Goal: Feedback & Contribution: Leave review/rating

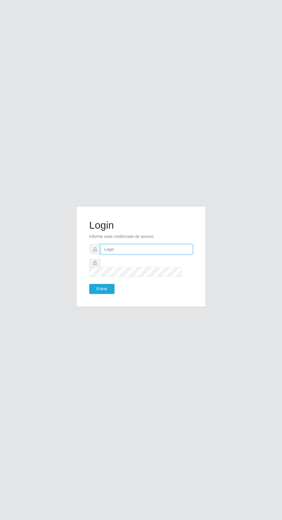
click at [146, 254] on input "text" at bounding box center [146, 249] width 92 height 10
type input "[EMAIL_ADDRESS][DOMAIN_NAME]"
click at [89, 284] on button "Entrar" at bounding box center [101, 289] width 25 height 10
click at [107, 294] on button "Entrar" at bounding box center [101, 289] width 25 height 10
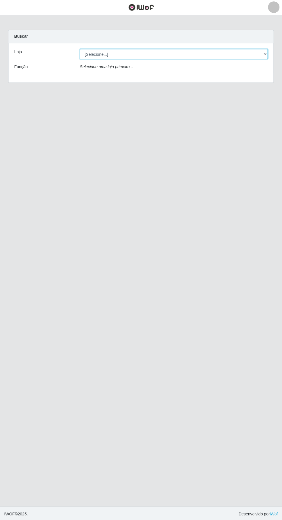
click at [97, 54] on select "[Selecione...] Leta - Arco-Mix Cohab" at bounding box center [173, 54] width 187 height 10
select select "480"
click at [80, 49] on select "[Selecione...] Leta - Arco-Mix Cohab" at bounding box center [173, 54] width 187 height 10
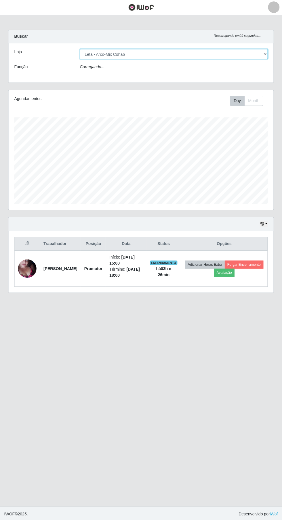
scroll to position [119, 264]
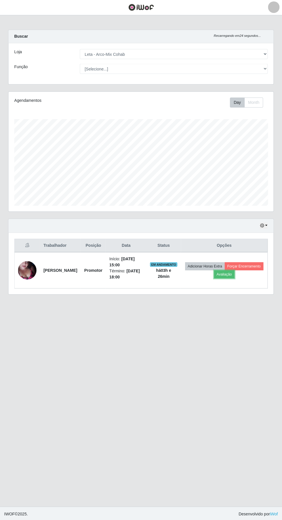
click at [234, 275] on button "Avaliação" at bounding box center [224, 274] width 20 height 8
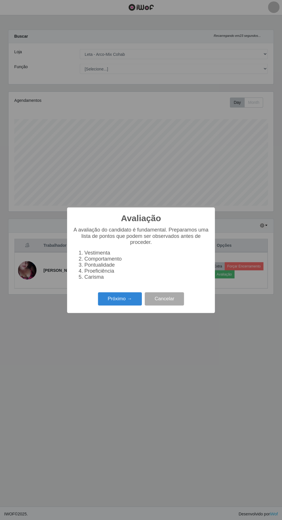
click at [116, 298] on button "Próximo →" at bounding box center [120, 299] width 44 height 14
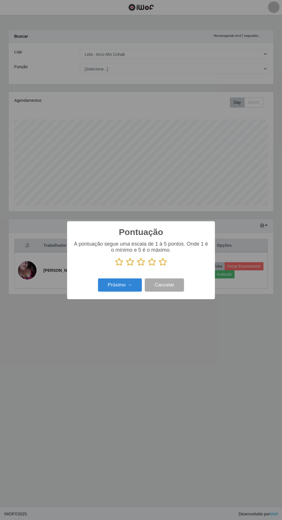
click at [163, 262] on icon at bounding box center [163, 262] width 8 height 9
click at [159, 266] on input "radio" at bounding box center [159, 266] width 0 height 0
click at [116, 284] on button "Próximo →" at bounding box center [120, 285] width 44 height 14
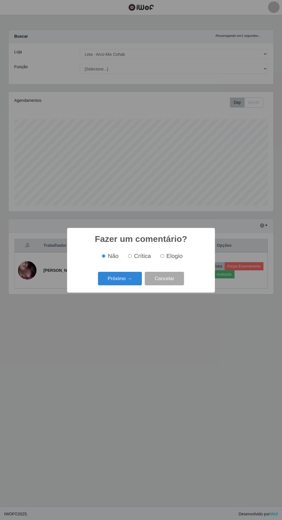
click at [120, 279] on button "Próximo →" at bounding box center [120, 279] width 44 height 14
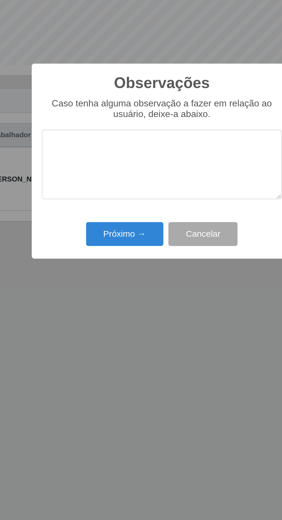
click at [146, 251] on textarea at bounding box center [141, 261] width 136 height 39
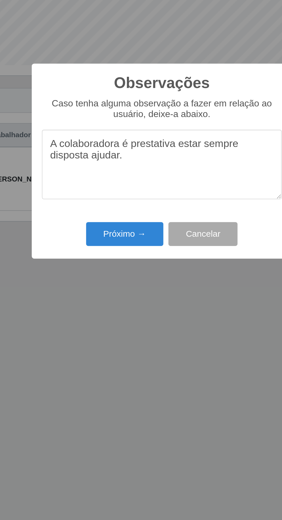
type textarea "A colaboradora é prestativa estar sempre disposta ajudar."
click at [124, 297] on button "Próximo →" at bounding box center [120, 302] width 44 height 14
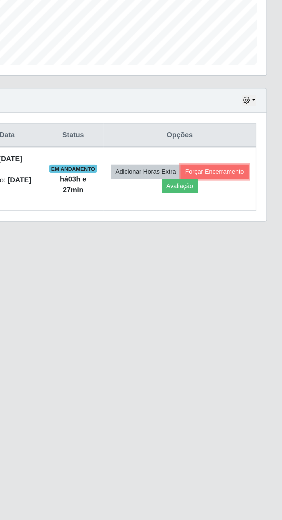
click at [224, 270] on button "Forçar Encerramento" at bounding box center [243, 266] width 39 height 8
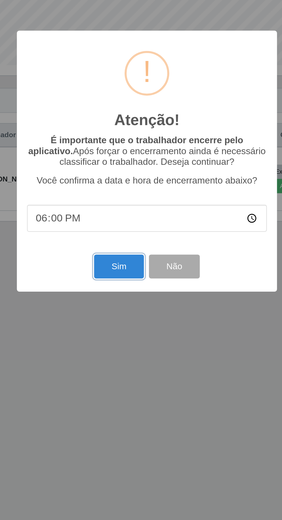
click at [122, 315] on button "Sim" at bounding box center [125, 320] width 28 height 14
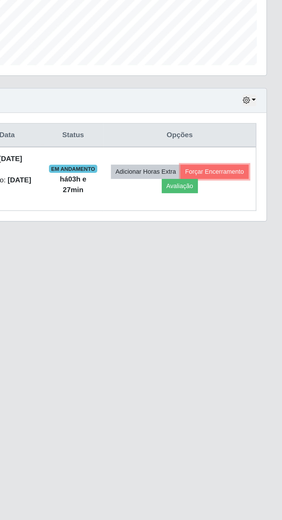
click at [224, 270] on button "Forçar Encerramento" at bounding box center [243, 266] width 39 height 8
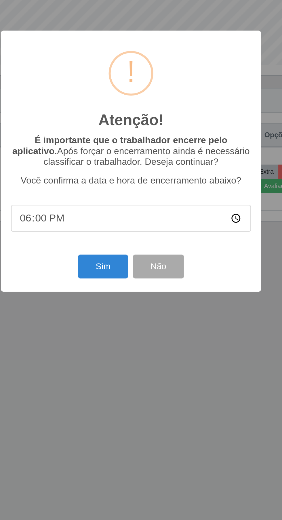
click at [198, 286] on input "18:00" at bounding box center [141, 292] width 136 height 15
click at [169, 289] on input "18:00" at bounding box center [141, 292] width 136 height 15
click at [157, 289] on input "time" at bounding box center [141, 292] width 136 height 15
click at [147, 293] on input "time" at bounding box center [141, 292] width 136 height 15
type input "18:28"
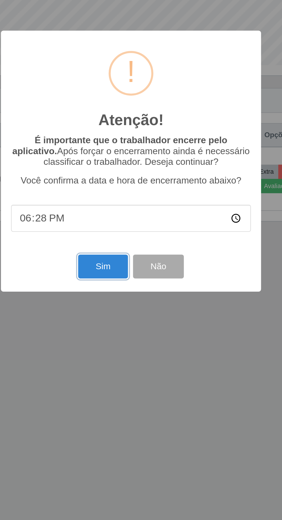
click at [125, 320] on button "Sim" at bounding box center [125, 320] width 28 height 14
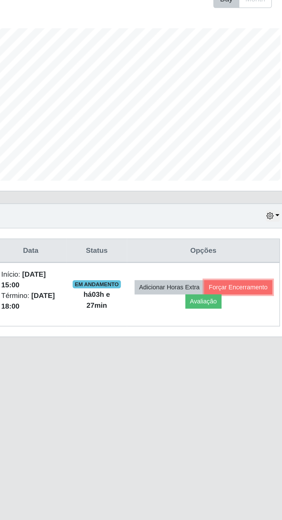
click at [224, 270] on button "Forçar Encerramento" at bounding box center [243, 266] width 39 height 8
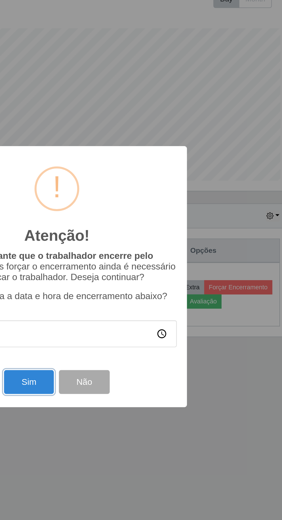
click at [125, 325] on button "Sim" at bounding box center [125, 320] width 28 height 14
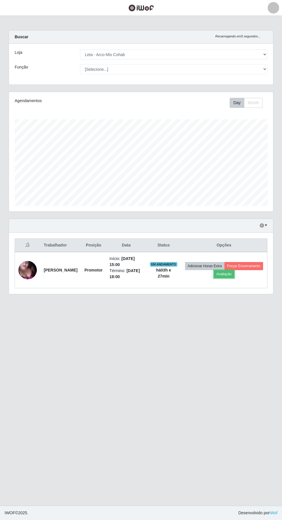
click at [234, 272] on button "Avaliação" at bounding box center [224, 274] width 20 height 8
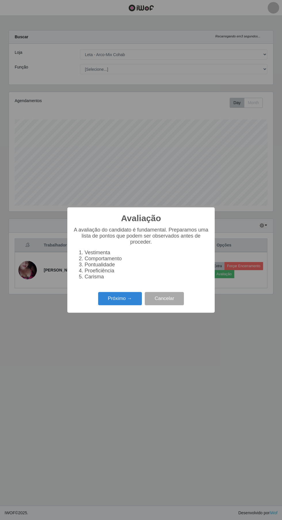
click at [114, 301] on button "Próximo →" at bounding box center [120, 299] width 44 height 14
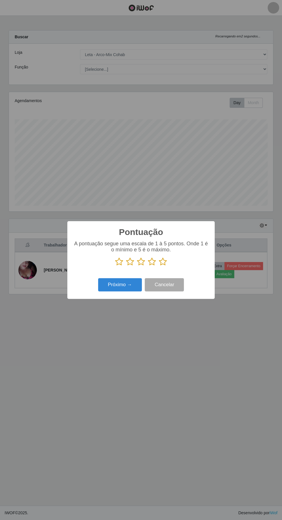
click at [121, 283] on button "Próximo →" at bounding box center [120, 285] width 44 height 14
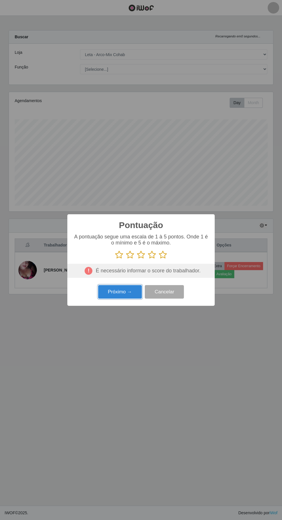
click at [118, 294] on button "Próximo →" at bounding box center [120, 292] width 44 height 14
click at [174, 292] on button "Cancelar" at bounding box center [164, 292] width 39 height 14
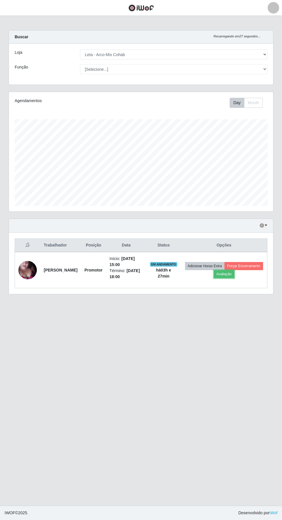
click at [234, 272] on button "Avaliação" at bounding box center [224, 274] width 20 height 8
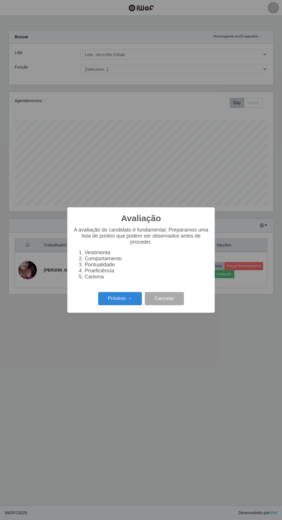
click at [116, 302] on button "Próximo →" at bounding box center [120, 299] width 44 height 14
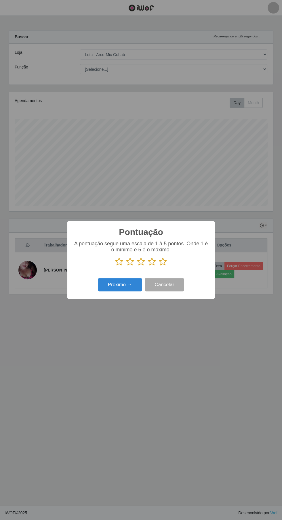
click at [165, 263] on icon at bounding box center [163, 262] width 8 height 9
click at [159, 266] on input "radio" at bounding box center [159, 266] width 0 height 0
click at [121, 292] on button "Próximo →" at bounding box center [120, 285] width 44 height 14
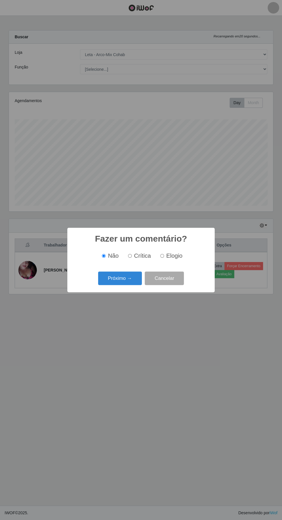
click at [163, 256] on input "Elogio" at bounding box center [162, 256] width 4 height 4
radio input "true"
click at [125, 279] on button "Próximo →" at bounding box center [120, 279] width 44 height 14
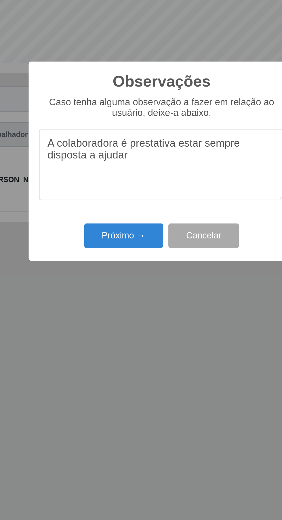
type textarea "A colaboradora é prestativa estar sempre disposta a ajudar"
click at [122, 301] on button "Próximo →" at bounding box center [120, 302] width 44 height 14
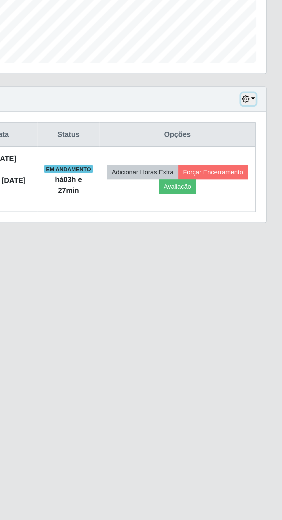
click at [266, 224] on button "button" at bounding box center [263, 225] width 8 height 7
click at [232, 348] on main "Carregando... Buscar Recarregando em 26 segundos... Loja [Selecione...] Leta - …" at bounding box center [141, 261] width 282 height 490
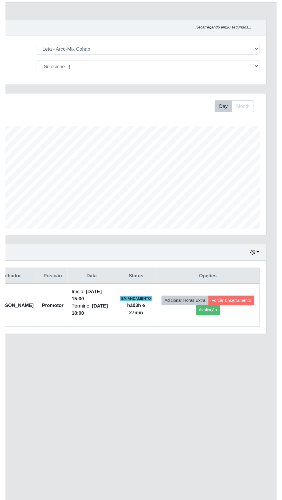
scroll to position [0, 0]
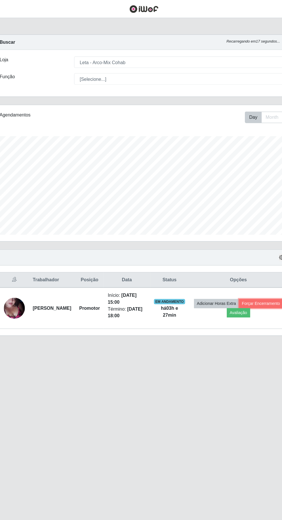
click at [224, 270] on button "Forçar Encerramento" at bounding box center [243, 266] width 39 height 8
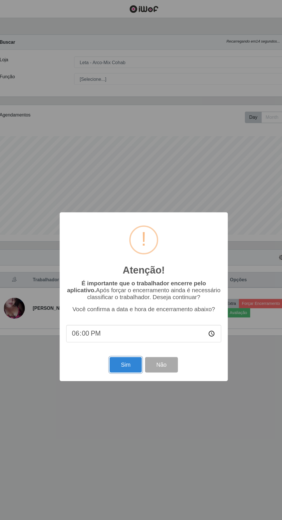
click at [118, 321] on button "Sim" at bounding box center [125, 320] width 28 height 14
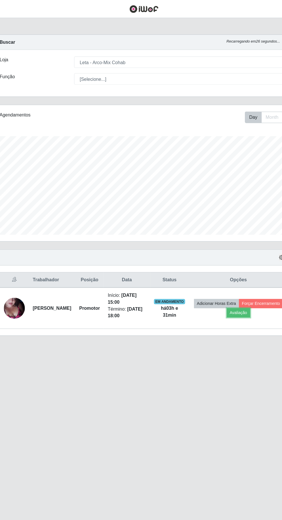
click at [234, 271] on button "Avaliação" at bounding box center [224, 274] width 20 height 8
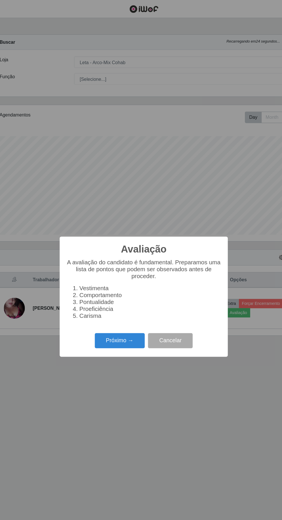
click at [115, 300] on button "Próximo →" at bounding box center [120, 299] width 44 height 14
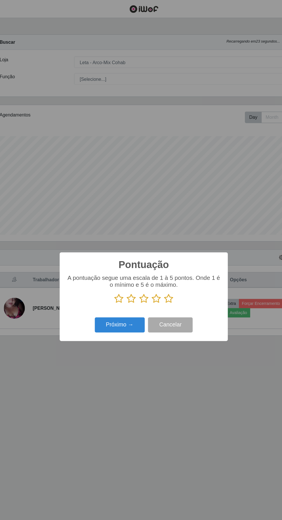
click at [162, 261] on icon at bounding box center [163, 262] width 8 height 9
click at [159, 266] on input "radio" at bounding box center [159, 266] width 0 height 0
click at [115, 289] on button "Próximo →" at bounding box center [120, 285] width 44 height 14
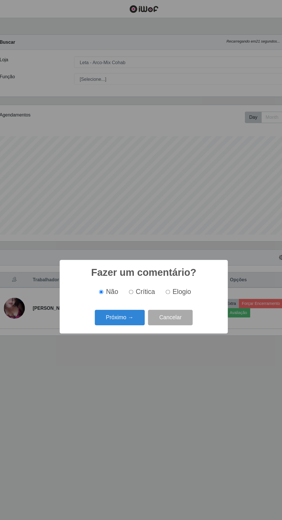
click at [164, 256] on input "Elogio" at bounding box center [162, 256] width 4 height 4
radio input "true"
click at [120, 278] on button "Próximo →" at bounding box center [120, 279] width 44 height 14
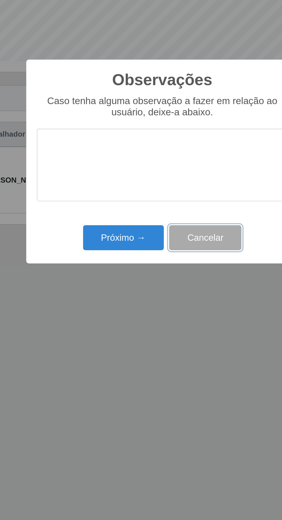
click at [174, 295] on button "Cancelar" at bounding box center [164, 302] width 39 height 14
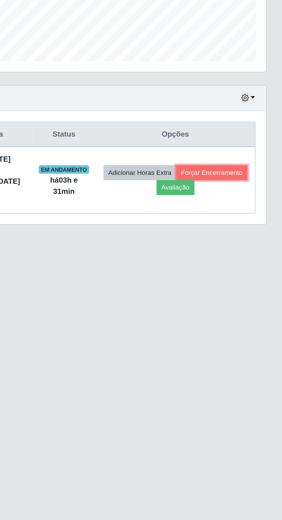
click at [224, 270] on button "Forçar Encerramento" at bounding box center [243, 266] width 39 height 8
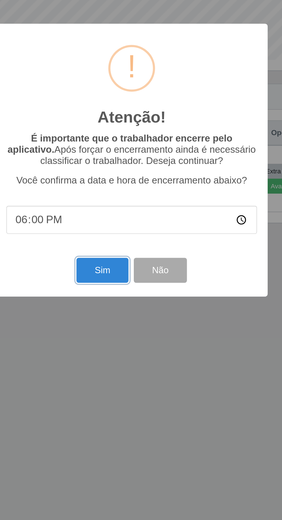
click at [125, 321] on button "Sim" at bounding box center [125, 320] width 28 height 14
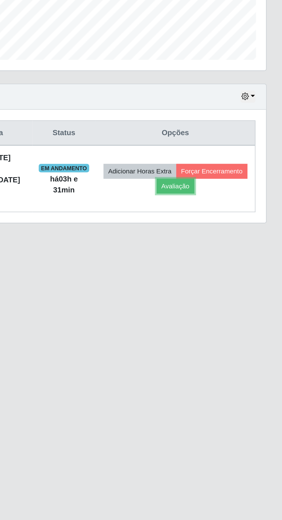
click at [234, 274] on button "Avaliação" at bounding box center [224, 274] width 20 height 8
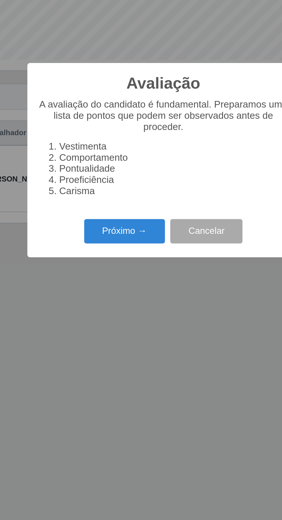
click at [121, 296] on button "Próximo →" at bounding box center [120, 299] width 44 height 14
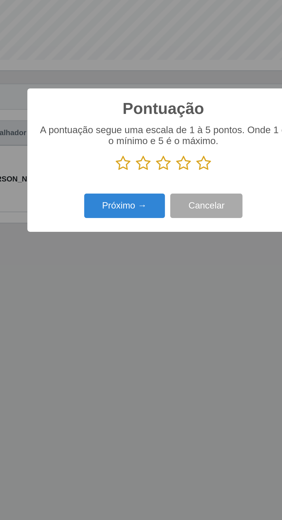
click at [125, 283] on button "Próximo →" at bounding box center [120, 285] width 44 height 14
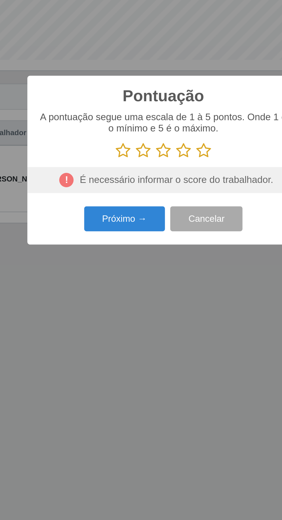
click at [159, 257] on icon at bounding box center [163, 255] width 8 height 9
click at [159, 259] on input "radio" at bounding box center [159, 259] width 0 height 0
click at [165, 256] on icon at bounding box center [163, 255] width 8 height 9
click at [159, 259] on input "radio" at bounding box center [159, 259] width 0 height 0
click at [125, 294] on button "Próximo →" at bounding box center [120, 292] width 44 height 14
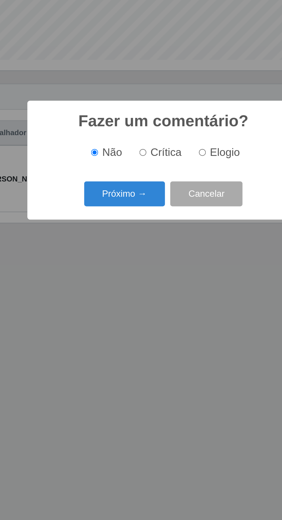
click at [163, 256] on input "Elogio" at bounding box center [162, 256] width 4 height 4
radio input "true"
click at [122, 275] on button "Próximo →" at bounding box center [120, 279] width 44 height 14
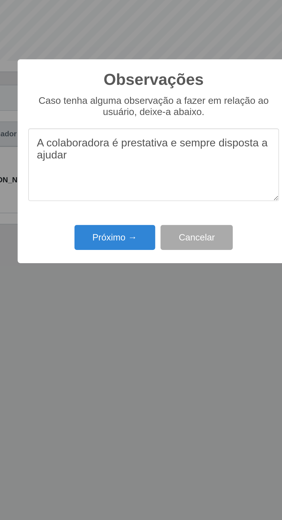
type textarea "A colaboradora é prestativa e sempre disposta a ajudar"
click at [122, 298] on button "Próximo →" at bounding box center [120, 302] width 44 height 14
